Goal: Information Seeking & Learning: Compare options

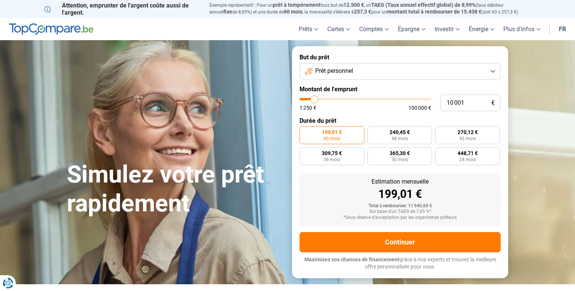
type input "11 750"
type input "11750"
type input "13 250"
type input "13250"
type input "16 750"
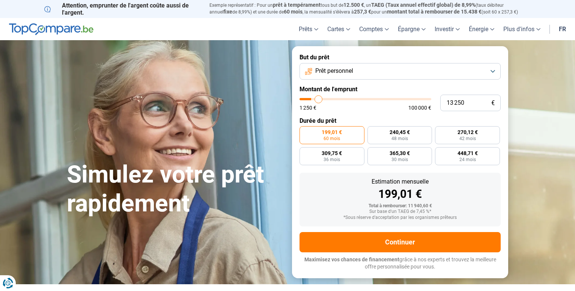
type input "16750"
type input "17 250"
drag, startPoint x: 0, startPoint y: 0, endPoint x: 324, endPoint y: 100, distance: 338.7
type input "17250"
click at [324, 100] on input "range" at bounding box center [366, 99] width 132 height 2
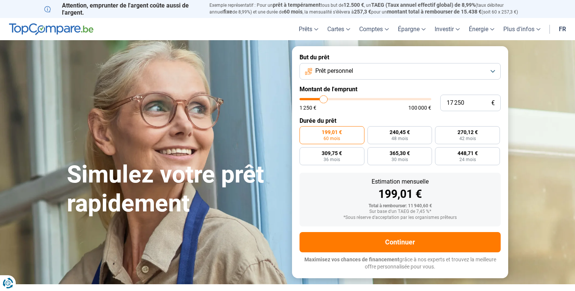
radio input "false"
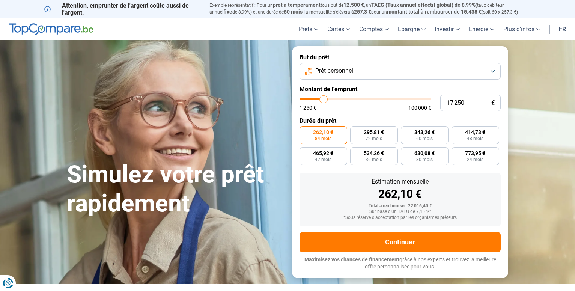
type input "17 750"
type input "17750"
type input "18 750"
type input "18750"
type input "19 250"
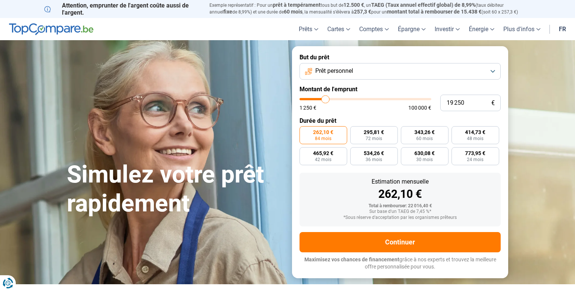
type input "19250"
type input "20 250"
type input "20250"
type input "21 000"
type input "21000"
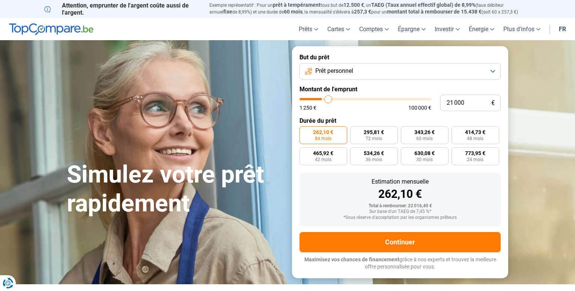
type input "21 750"
type input "21750"
type input "23 500"
type input "23500"
type input "24 500"
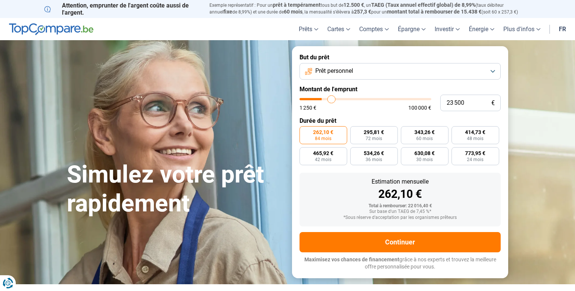
type input "24500"
type input "25 250"
type input "25250"
type input "26 000"
type input "26000"
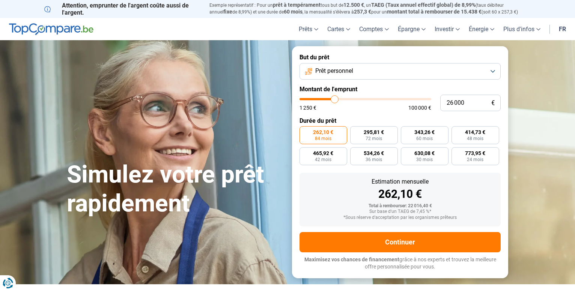
type input "26 500"
drag, startPoint x: 324, startPoint y: 98, endPoint x: 335, endPoint y: 99, distance: 10.9
type input "26500"
click at [335, 99] on input "range" at bounding box center [366, 99] width 132 height 2
radio input "false"
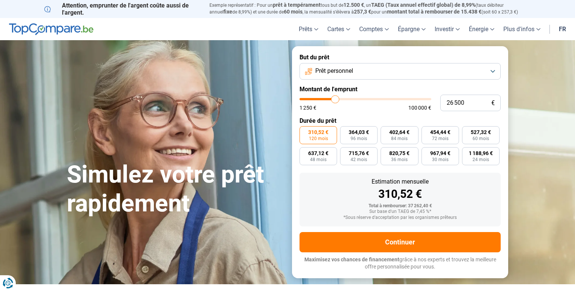
type input "26 000"
type input "26000"
type input "25 000"
type input "25000"
type input "24 750"
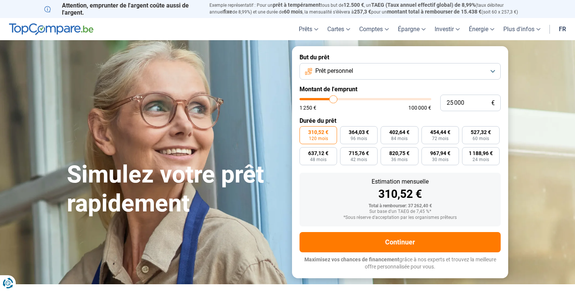
type input "24750"
type input "22 000"
type input "22000"
type input "21 750"
type input "21750"
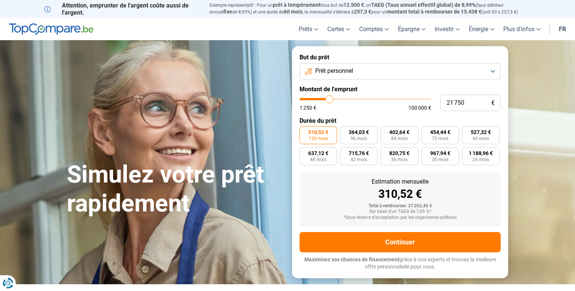
type input "21 000"
type input "21000"
type input "20 250"
type input "20250"
type input "19 500"
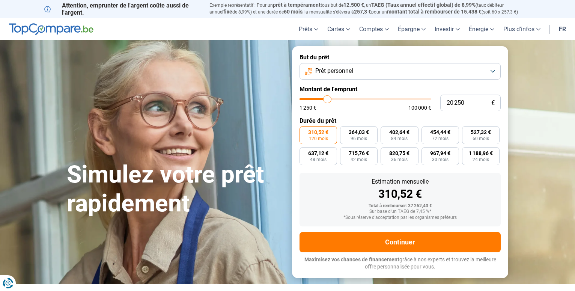
type input "19500"
type input "19 000"
type input "19000"
type input "18 750"
type input "18750"
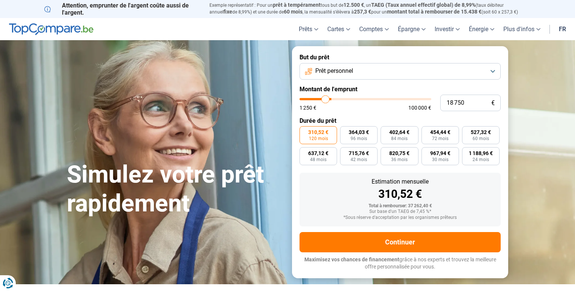
type input "17 750"
type input "17750"
type input "17 000"
type input "17000"
type input "16 250"
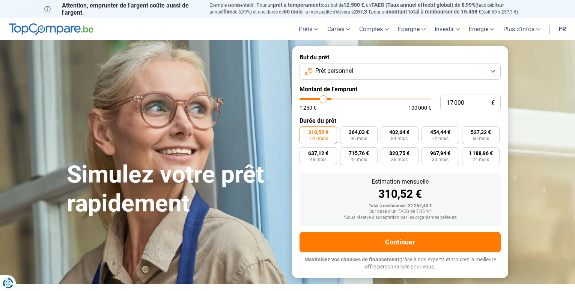
type input "16250"
type input "16 000"
type input "16000"
type input "15 500"
type input "15500"
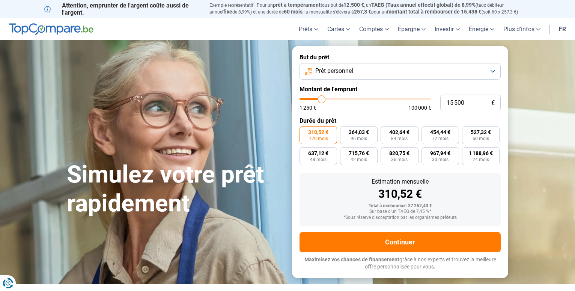
type input "15 250"
type input "15250"
type input "14 750"
type input "14750"
type input "14 500"
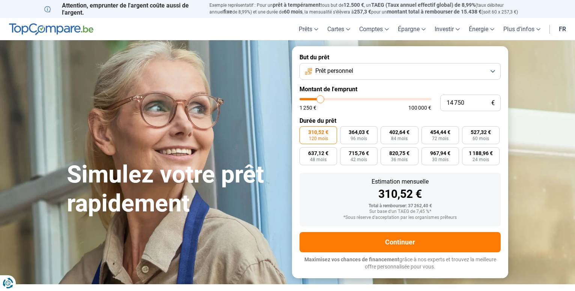
type input "14500"
type input "14 000"
type input "14000"
type input "13 000"
type input "13000"
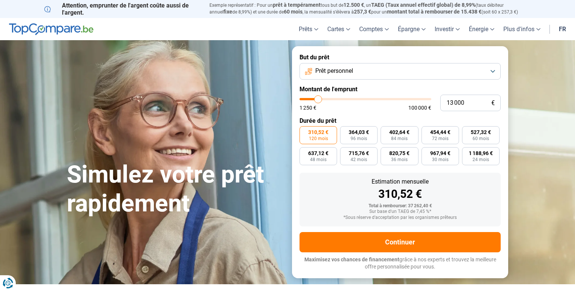
type input "12 250"
type input "12250"
type input "11 250"
type input "11250"
type input "10 000"
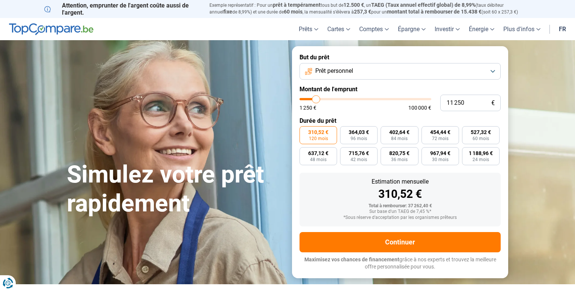
type input "10000"
type input "9 750"
type input "9750"
type input "9 250"
type input "9250"
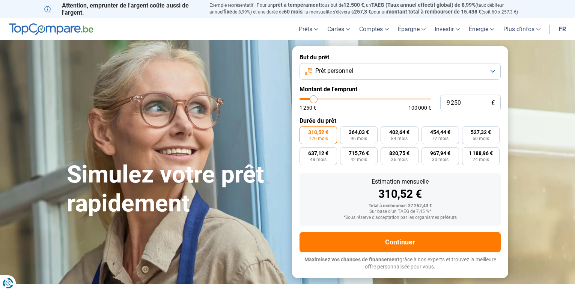
type input "8 500"
type input "8500"
type input "8 250"
type input "8250"
type input "7 750"
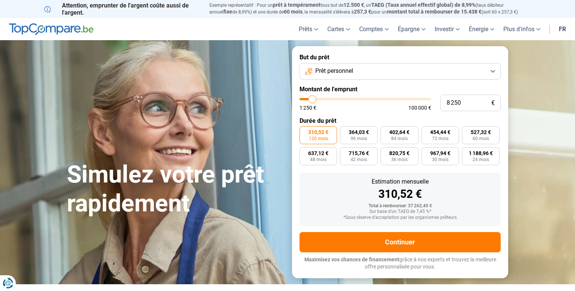
type input "7750"
type input "7 000"
type input "7000"
type input "6 500"
type input "6500"
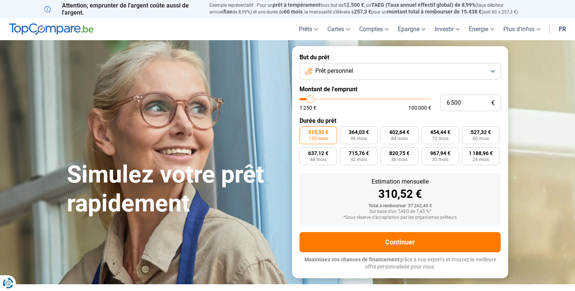
type input "6 250"
type input "6250"
type input "5 750"
type input "5750"
type input "5 500"
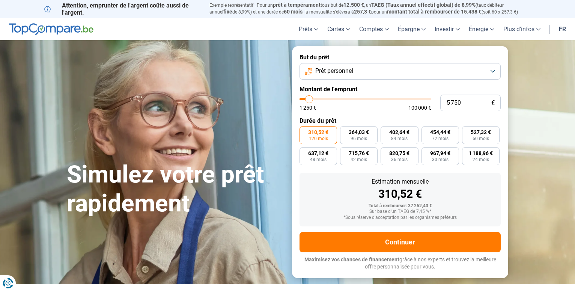
type input "5500"
type input "5 000"
type input "5000"
type input "4 750"
type input "4750"
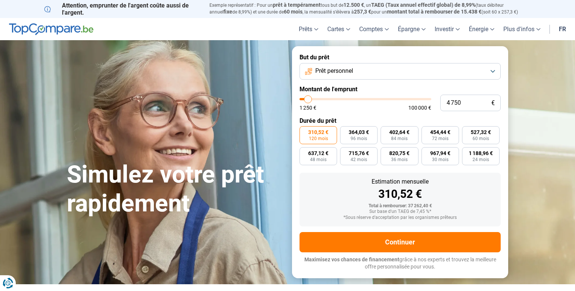
type input "4 250"
type input "4250"
type input "3 500"
type input "3500"
type input "3 250"
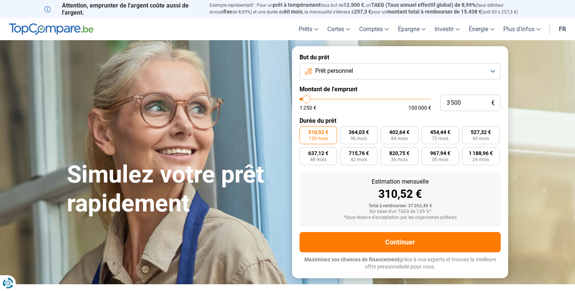
type input "3250"
type input "2 750"
drag, startPoint x: 335, startPoint y: 99, endPoint x: 306, endPoint y: 102, distance: 29.8
type input "2750"
click at [306, 100] on input "range" at bounding box center [366, 99] width 132 height 2
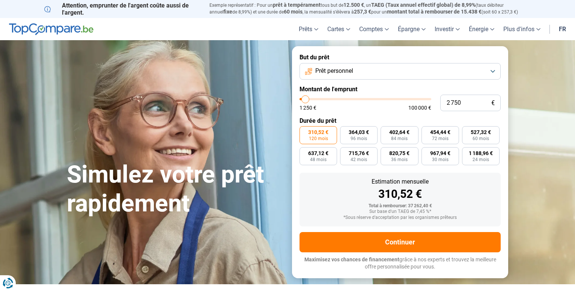
radio input "true"
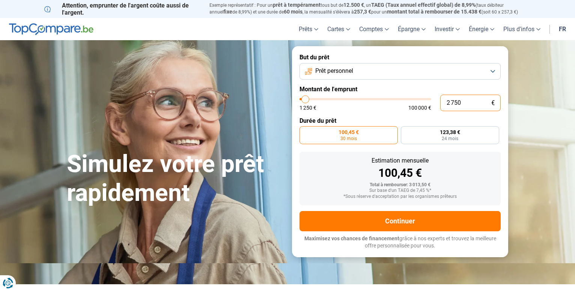
click at [471, 103] on input "2 750" at bounding box center [471, 103] width 60 height 17
type input "275"
type input "1250"
type input "27"
type input "1250"
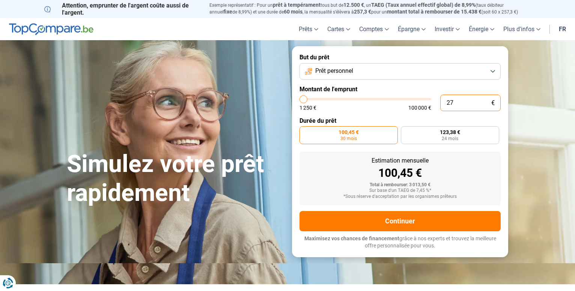
type input "2"
type input "1250"
type input "0"
type input "1250"
type input "2"
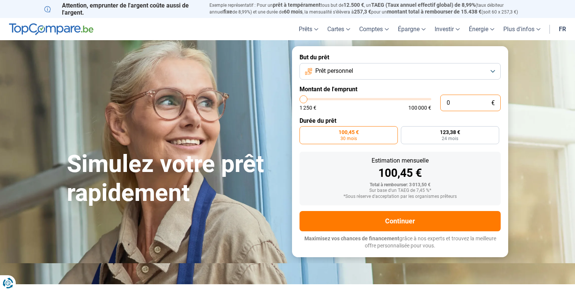
type input "1250"
type input "25"
type input "1250"
type input "250"
type input "1250"
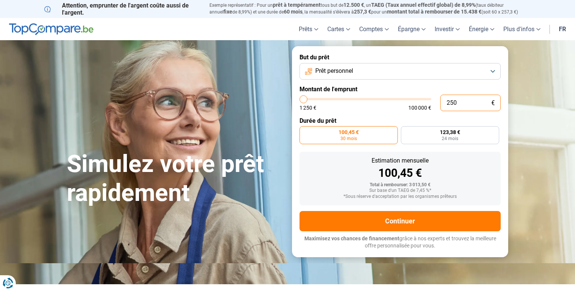
type input "2 500"
type input "2500"
radio input "true"
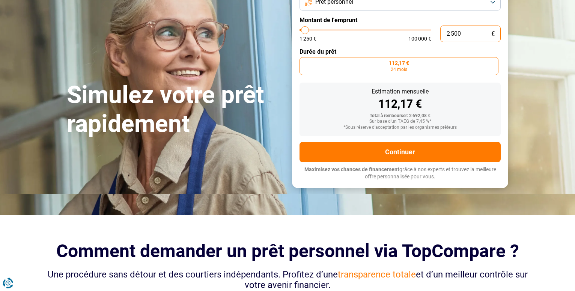
scroll to position [77, 0]
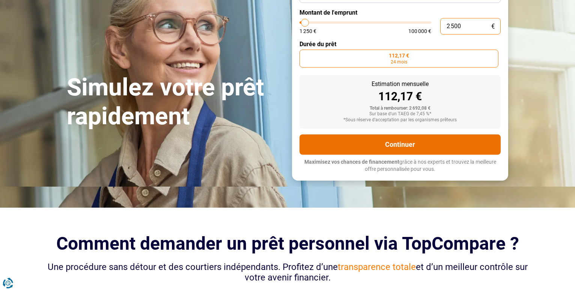
type input "2 500"
click at [410, 145] on button "Continuer" at bounding box center [400, 144] width 201 height 20
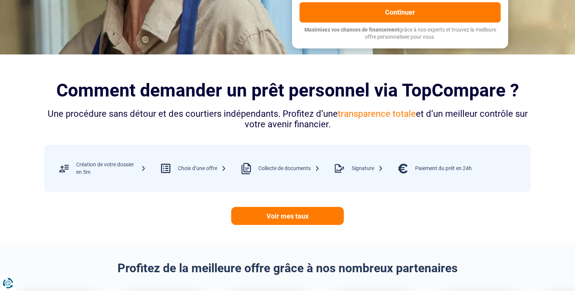
scroll to position [383, 0]
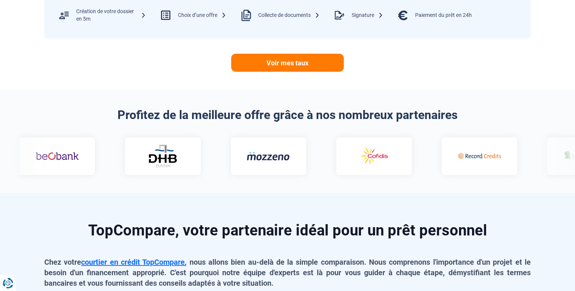
click at [353, 164] on img at bounding box center [374, 156] width 43 height 22
click at [353, 152] on img at bounding box center [374, 156] width 43 height 22
click at [352, 160] on img at bounding box center [373, 156] width 43 height 22
click at [353, 160] on img at bounding box center [374, 156] width 43 height 22
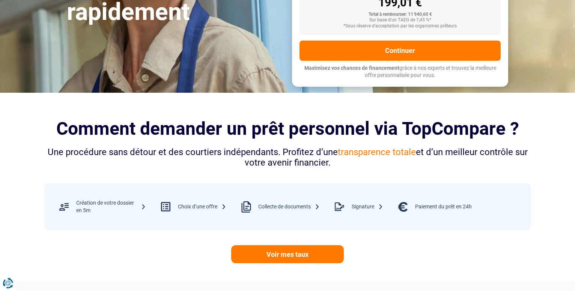
scroll to position [0, 0]
